Goal: Check status: Check status

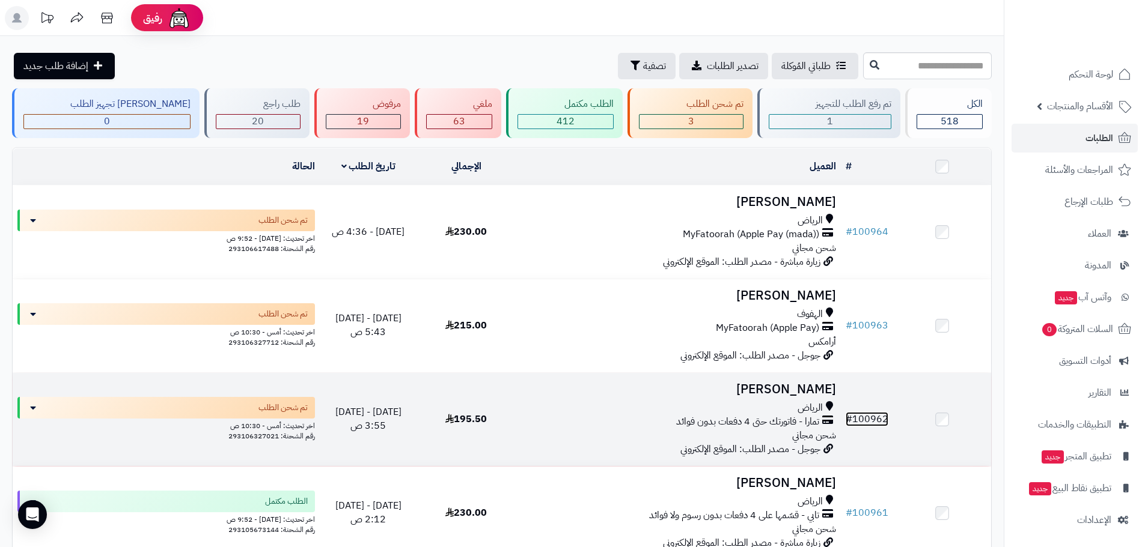
click at [864, 417] on link "# 100962" at bounding box center [866, 419] width 43 height 14
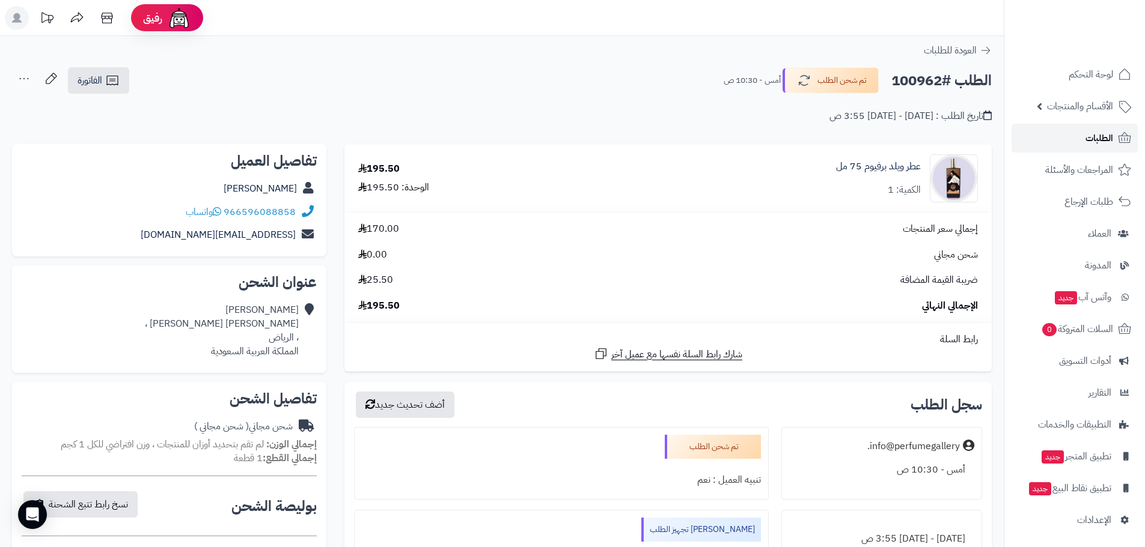
click at [1096, 130] on span "الطلبات" at bounding box center [1099, 138] width 28 height 17
